Goal: Task Accomplishment & Management: Manage account settings

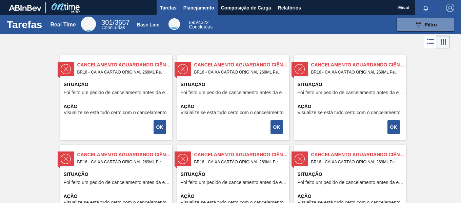
click at [191, 5] on span "Planejamento" at bounding box center [198, 8] width 31 height 8
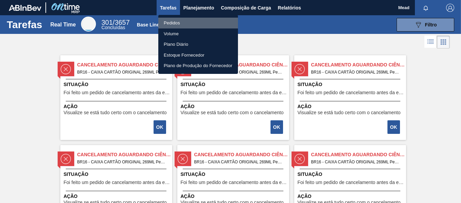
click at [174, 23] on li "Pedidos" at bounding box center [198, 23] width 80 height 11
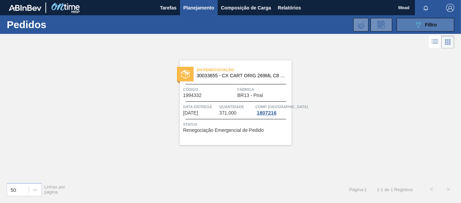
click at [417, 24] on icon "089F7B8B-B2A5-4AFE-B5C0-19BA573D28AC" at bounding box center [418, 25] width 8 height 8
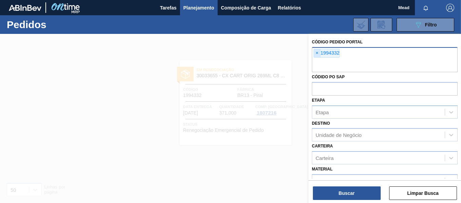
click at [317, 54] on span "×" at bounding box center [317, 53] width 6 height 8
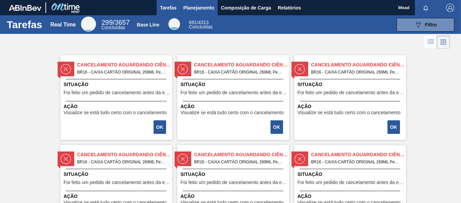
click at [194, 8] on span "Planejamento" at bounding box center [198, 8] width 31 height 8
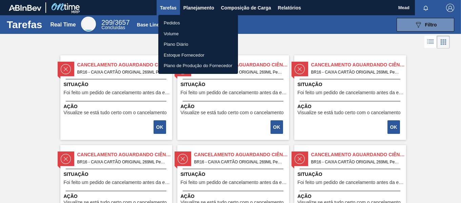
click at [175, 17] on ul "Pedidos Volume Plano Diário Estoque Fornecedor Plano de Produção do Fornecedor" at bounding box center [198, 44] width 80 height 59
click at [195, 2] on div at bounding box center [230, 101] width 461 height 203
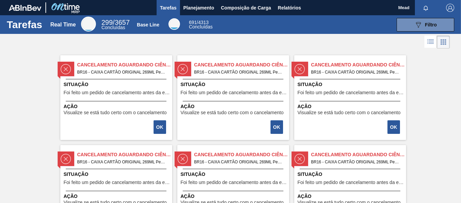
click at [190, 6] on span "Planejamento" at bounding box center [198, 8] width 31 height 8
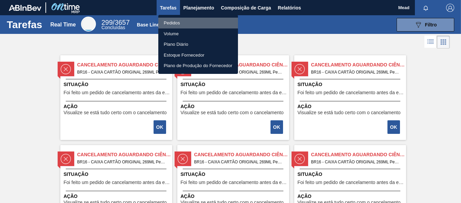
click at [175, 23] on li "Pedidos" at bounding box center [198, 23] width 80 height 11
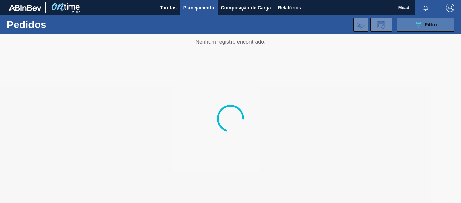
click at [424, 25] on div "089F7B8B-B2A5-4AFE-B5C0-19BA573D28AC Filtro" at bounding box center [425, 25] width 23 height 8
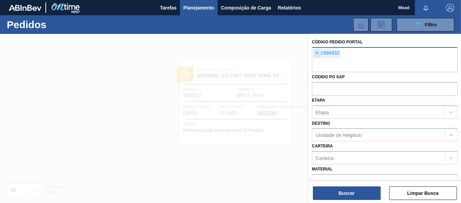
click at [315, 54] on span "×" at bounding box center [317, 53] width 6 height 8
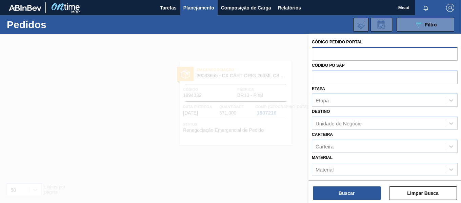
paste input "2022067"
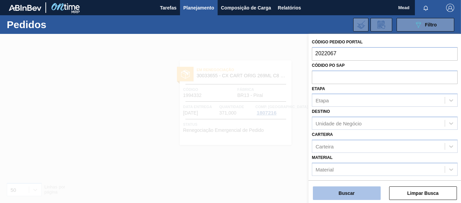
type input "2022067"
click at [327, 191] on button "Buscar" at bounding box center [347, 194] width 68 height 14
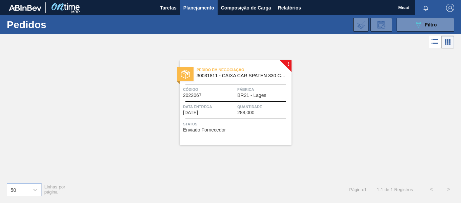
click at [180, 76] on div at bounding box center [185, 74] width 17 height 15
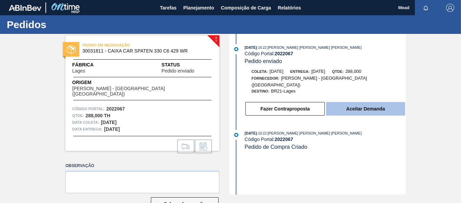
click at [352, 104] on button "Aceitar Demanda" at bounding box center [365, 109] width 79 height 14
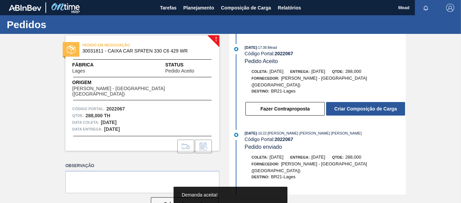
click at [352, 104] on button "Criar Composição de Carga" at bounding box center [365, 109] width 79 height 14
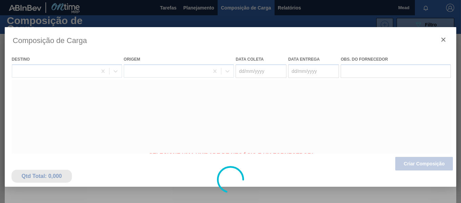
type coleta "13/09/2025"
type entrega "15/09/2025"
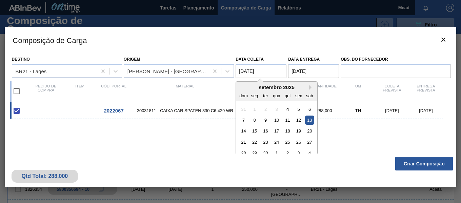
click at [253, 73] on coleta "13/09/2025" at bounding box center [261, 71] width 51 height 14
click at [300, 119] on div "12" at bounding box center [298, 120] width 9 height 9
type coleta "12/09/2025"
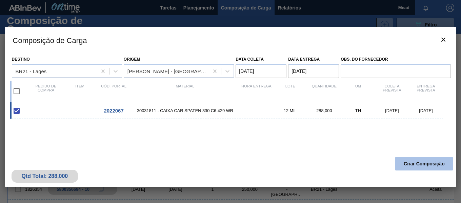
click at [410, 165] on button "Criar Composição" at bounding box center [424, 164] width 58 height 14
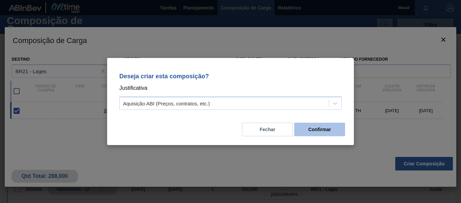
click at [327, 134] on button "Confirmar" at bounding box center [319, 130] width 51 height 14
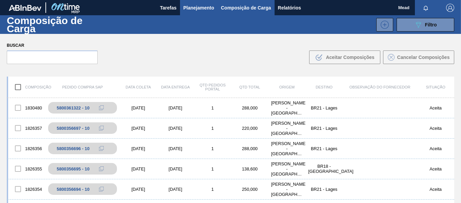
click at [196, 8] on span "Planejamento" at bounding box center [198, 8] width 31 height 8
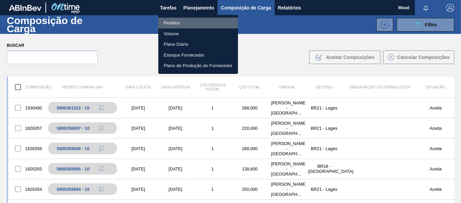
click at [170, 26] on li "Pedidos" at bounding box center [198, 23] width 80 height 11
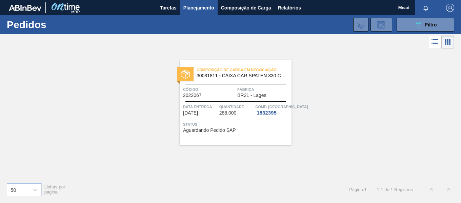
click at [240, 108] on span "Quantidade" at bounding box center [236, 106] width 35 height 7
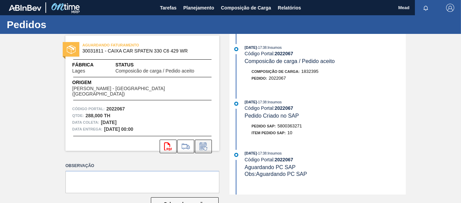
click at [202, 145] on icon at bounding box center [202, 147] width 5 height 4
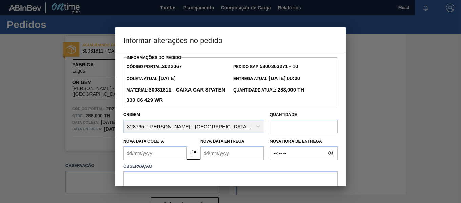
click at [166, 154] on Coleta2022067 "Nova Data Coleta" at bounding box center [154, 154] width 63 height 14
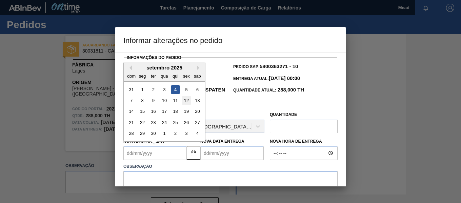
click at [186, 100] on div "12" at bounding box center [186, 100] width 9 height 9
type Coleta2022067 "12/09/2025"
type Entrega2022067 "14/09/2025"
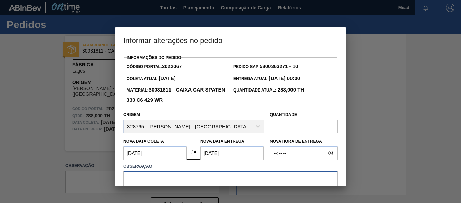
click at [186, 179] on textarea at bounding box center [230, 182] width 214 height 22
type textarea "ajuste de data"
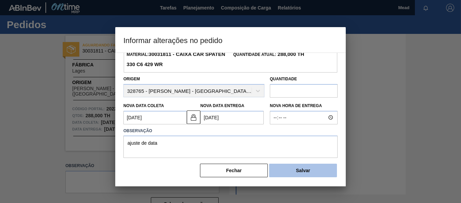
click at [322, 172] on button "Salvar" at bounding box center [303, 171] width 68 height 14
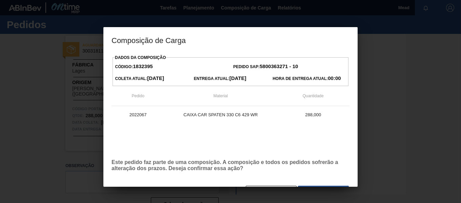
click at [329, 168] on p "Este pedido faz parte de uma composição. A composição e todos os pedidos sofrer…" at bounding box center [231, 165] width 238 height 12
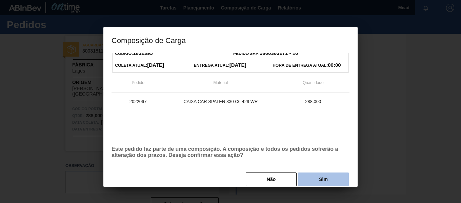
click at [326, 177] on button "Sim" at bounding box center [323, 180] width 51 height 14
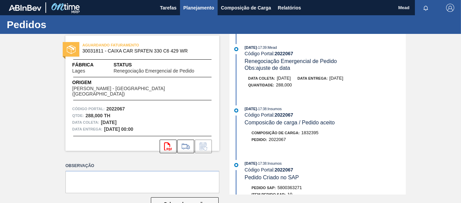
click at [201, 7] on span "Planejamento" at bounding box center [198, 8] width 31 height 8
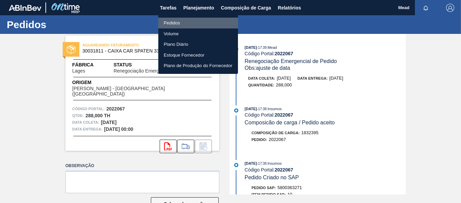
click at [168, 25] on li "Pedidos" at bounding box center [198, 23] width 80 height 11
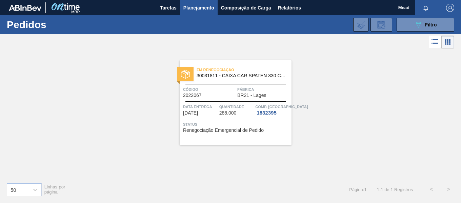
drag, startPoint x: 424, startPoint y: 26, endPoint x: 413, endPoint y: 35, distance: 13.5
click at [424, 26] on div "089F7B8B-B2A5-4AFE-B5C0-19BA573D28AC Filtro" at bounding box center [425, 25] width 23 height 8
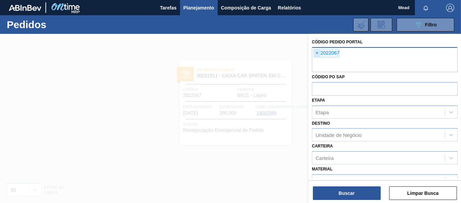
click at [316, 55] on span "×" at bounding box center [317, 53] width 6 height 8
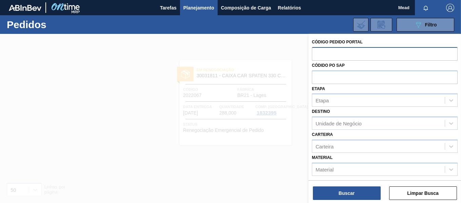
click at [352, 52] on input "text" at bounding box center [385, 53] width 146 height 13
paste input "2013085"
type input "2013085"
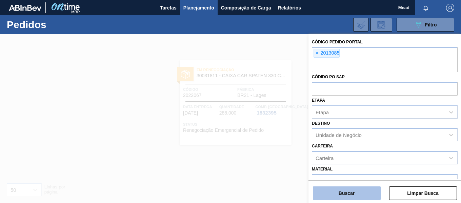
click at [341, 187] on button "Buscar" at bounding box center [347, 194] width 68 height 14
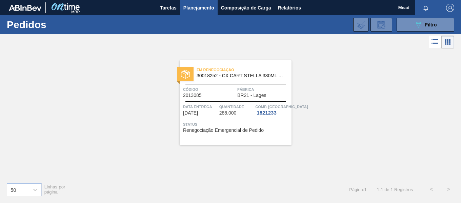
click at [234, 110] on span "Quantidade" at bounding box center [236, 106] width 35 height 7
